Goal: Information Seeking & Learning: Compare options

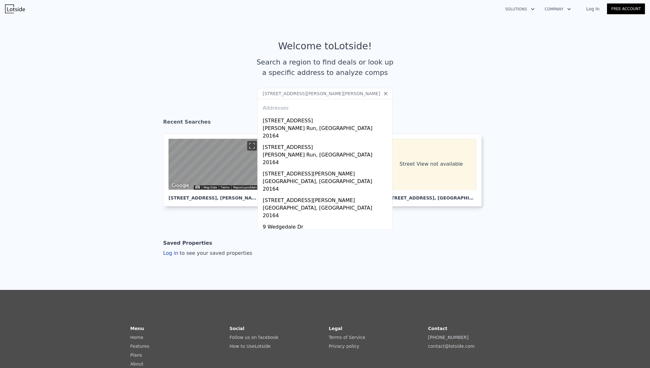
click at [310, 92] on input "[STREET_ADDRESS][PERSON_NAME][PERSON_NAME]" at bounding box center [324, 93] width 135 height 11
type input "[STREET_ADDRESS][PERSON_NAME]"
click at [291, 94] on input "[STREET_ADDRESS][PERSON_NAME]" at bounding box center [324, 93] width 135 height 11
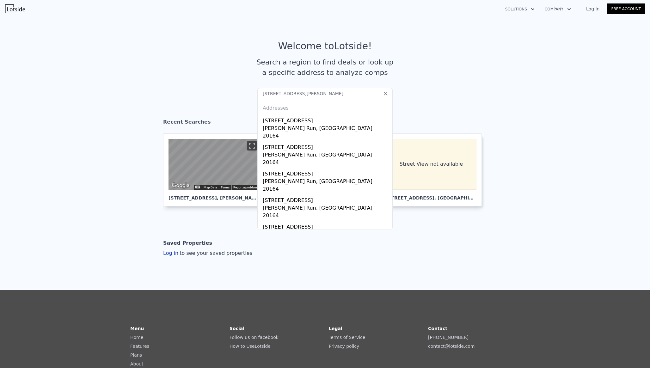
click at [291, 94] on input "[STREET_ADDRESS][PERSON_NAME]" at bounding box center [324, 93] width 135 height 11
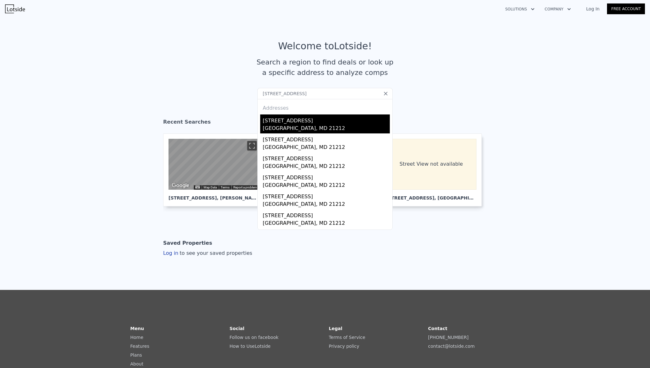
type input "[STREET_ADDRESS]"
click at [281, 119] on div "[STREET_ADDRESS]" at bounding box center [326, 119] width 127 height 10
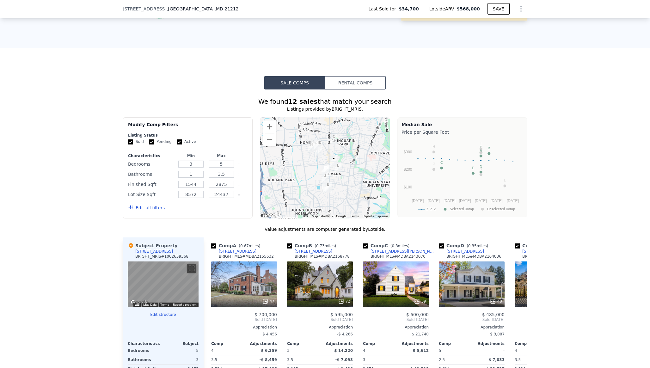
scroll to position [439, 0]
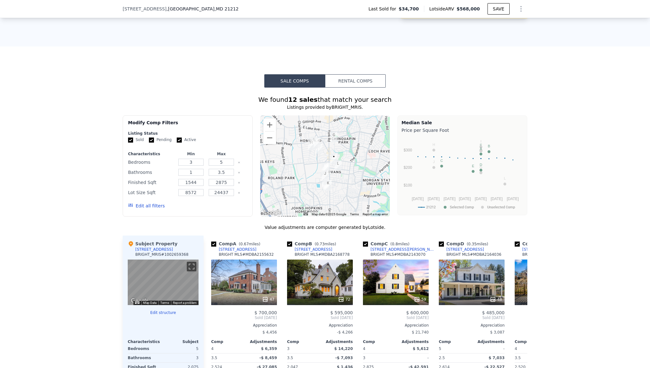
click at [352, 82] on button "Rental Comps" at bounding box center [355, 80] width 61 height 13
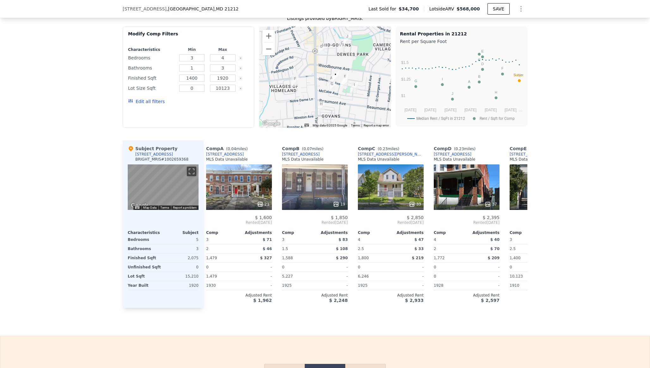
scroll to position [0, 0]
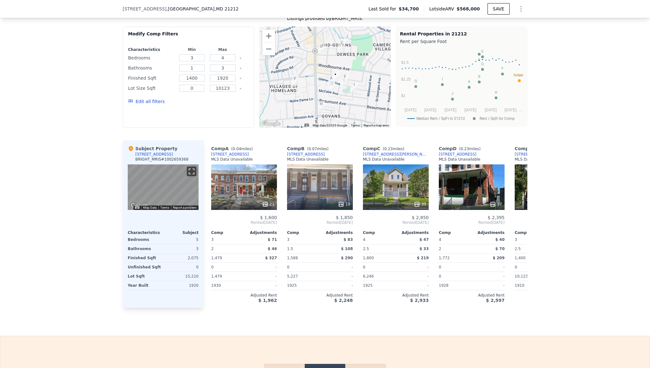
click at [189, 170] on button "Toggle fullscreen view" at bounding box center [191, 171] width 9 height 9
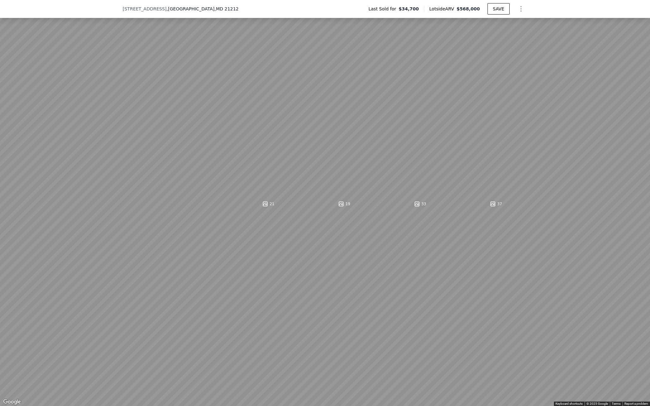
click at [642, 8] on button "Toggle fullscreen view" at bounding box center [642, 6] width 9 height 9
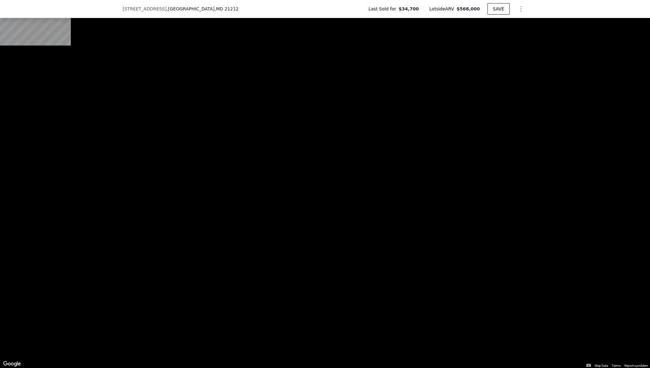
scroll to position [238, 0]
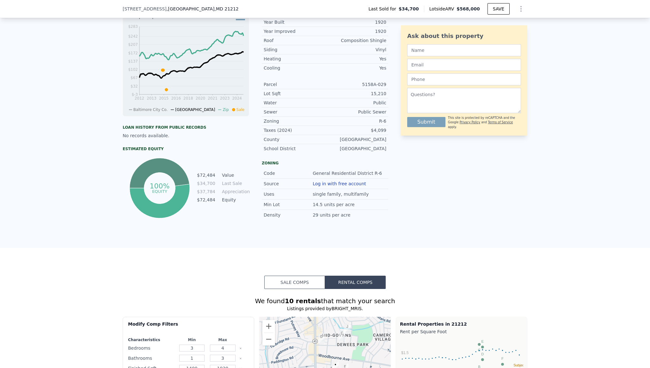
click at [289, 277] on button "Sale Comps" at bounding box center [294, 282] width 61 height 13
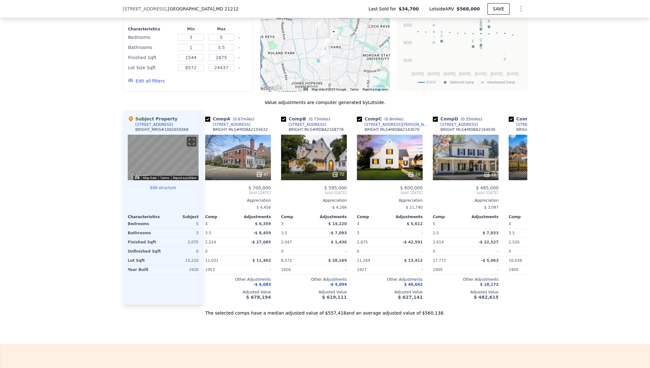
scroll to position [0, 0]
